Goal: Download file/media

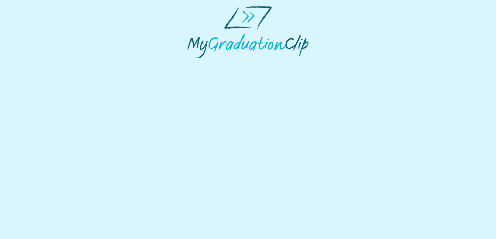
select select "**********"
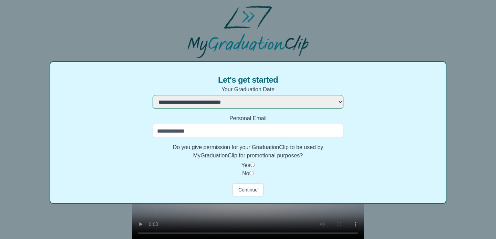
scroll to position [17, 0]
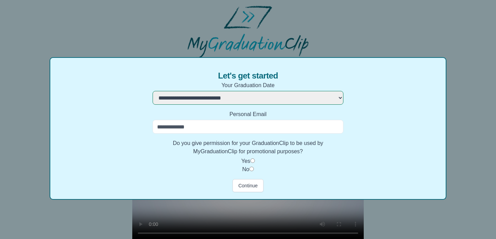
click at [218, 129] on input "Personal Email" at bounding box center [247, 127] width 191 height 14
type input "**********"
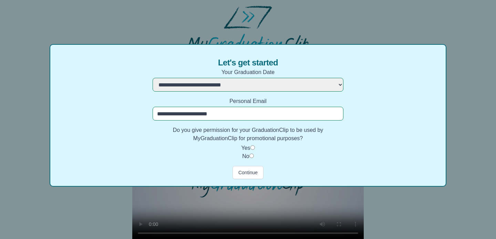
scroll to position [31, 0]
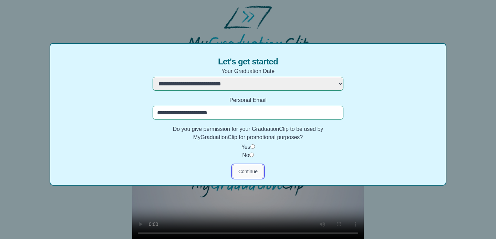
click at [249, 172] on button "Continue" at bounding box center [247, 171] width 31 height 13
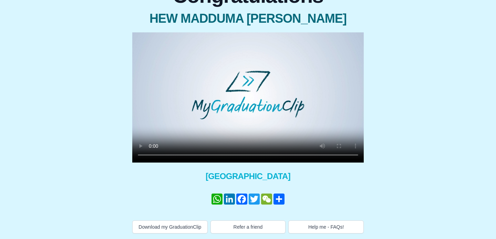
scroll to position [99, 0]
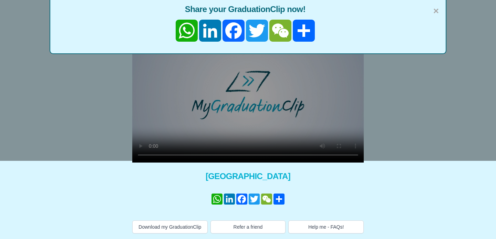
click at [141, 139] on div "× Share your GraduationClip now! WhatsApp LinkedIn Facebook Twitter WeChat Share" at bounding box center [248, 41] width 496 height 239
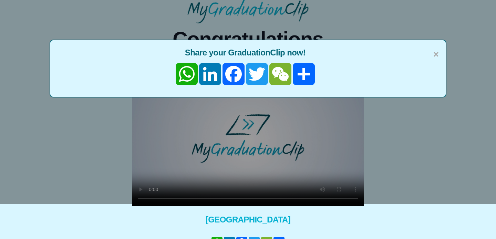
scroll to position [35, 0]
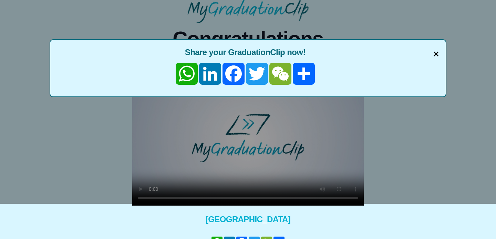
click at [436, 54] on span "×" at bounding box center [436, 54] width 6 height 14
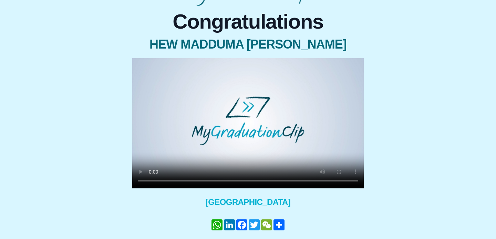
scroll to position [99, 0]
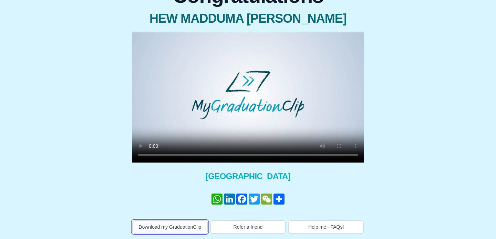
click at [180, 222] on button "Download my GraduationClip" at bounding box center [169, 226] width 75 height 13
